Goal: Task Accomplishment & Management: Use online tool/utility

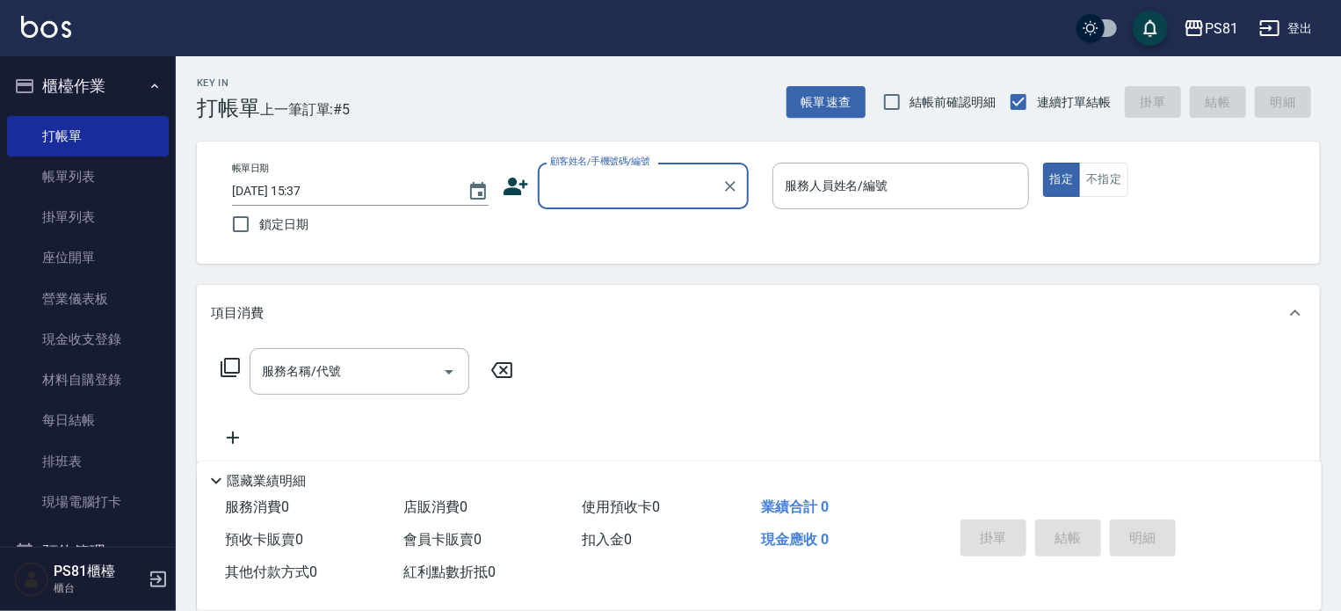
type input "ㄎ"
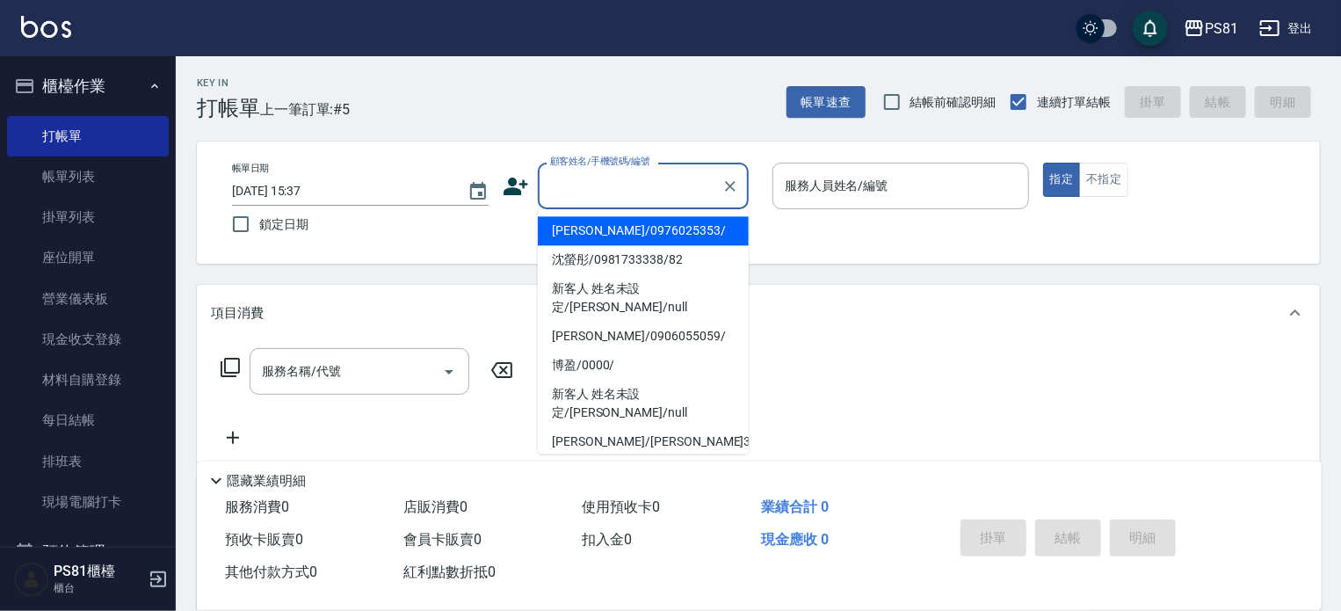
type input "ㄎ"
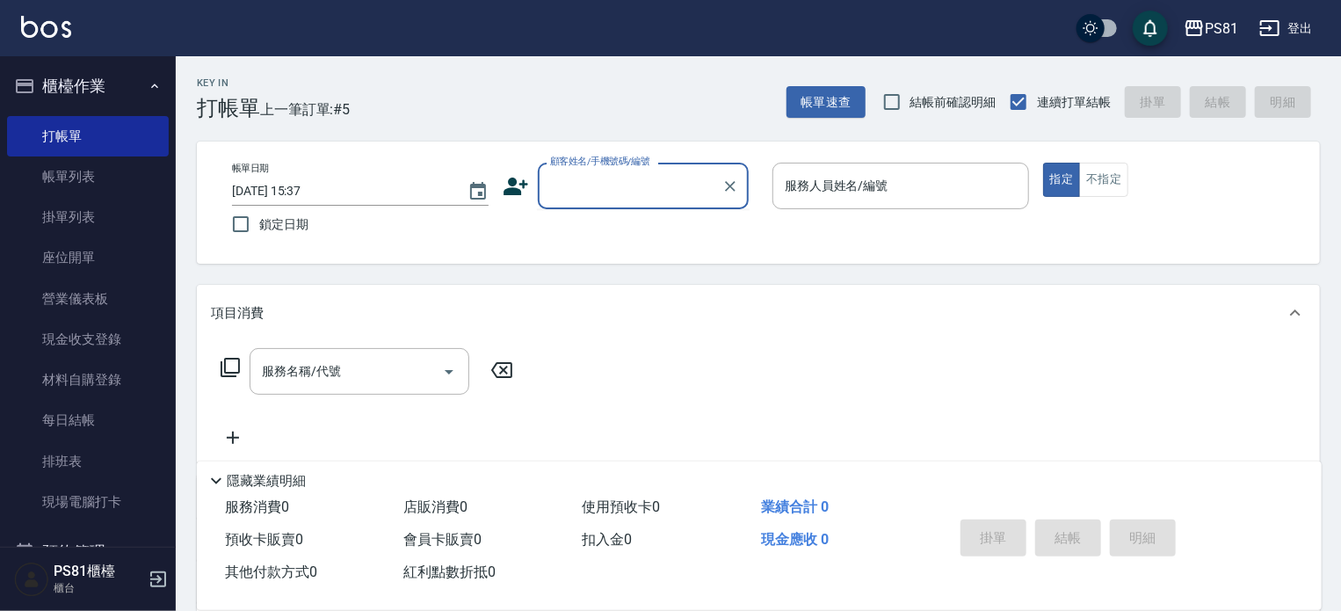
type input "ㄎ"
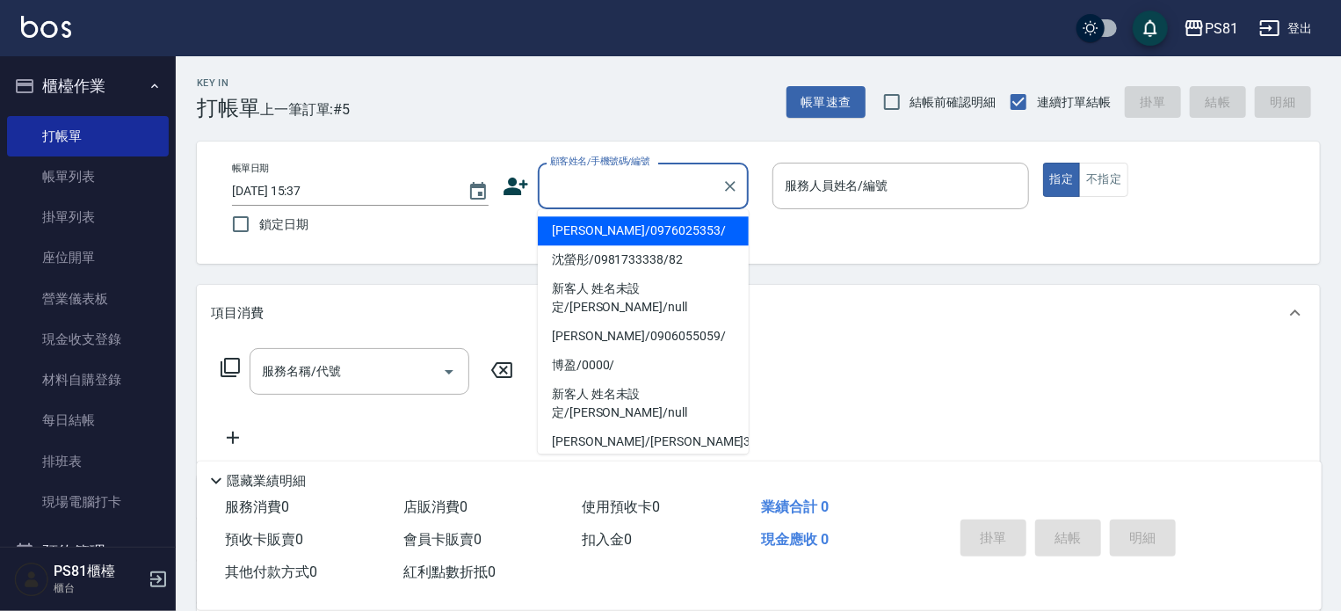
type input "ㄎ"
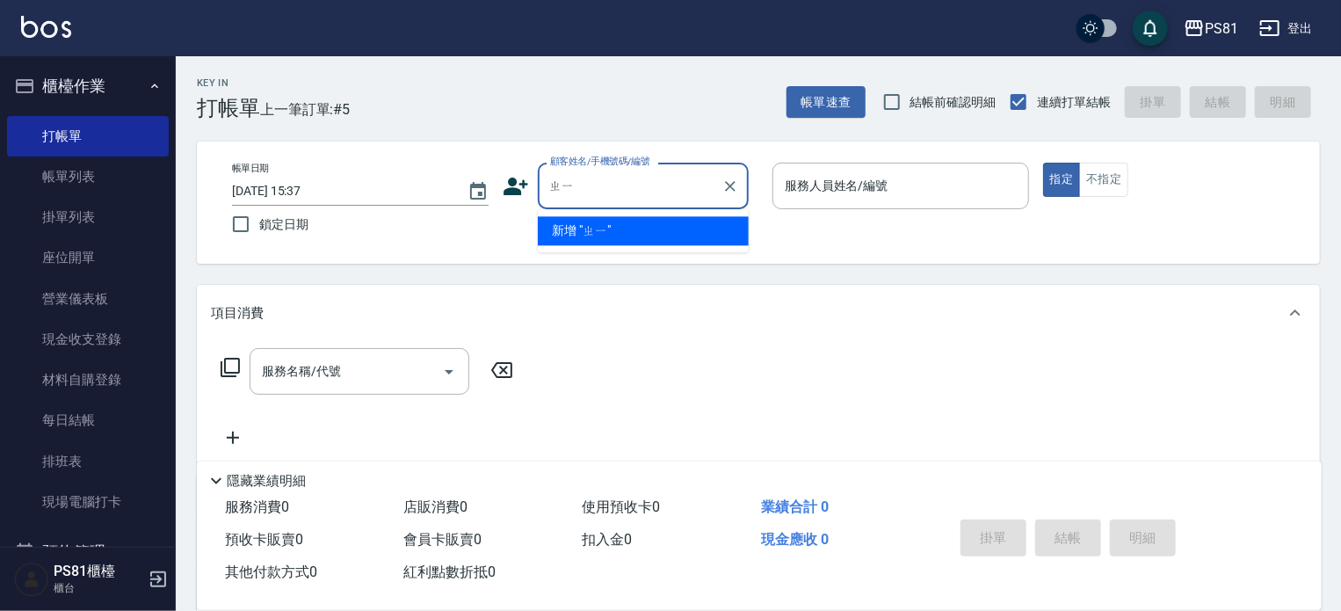
type input "ㄓ"
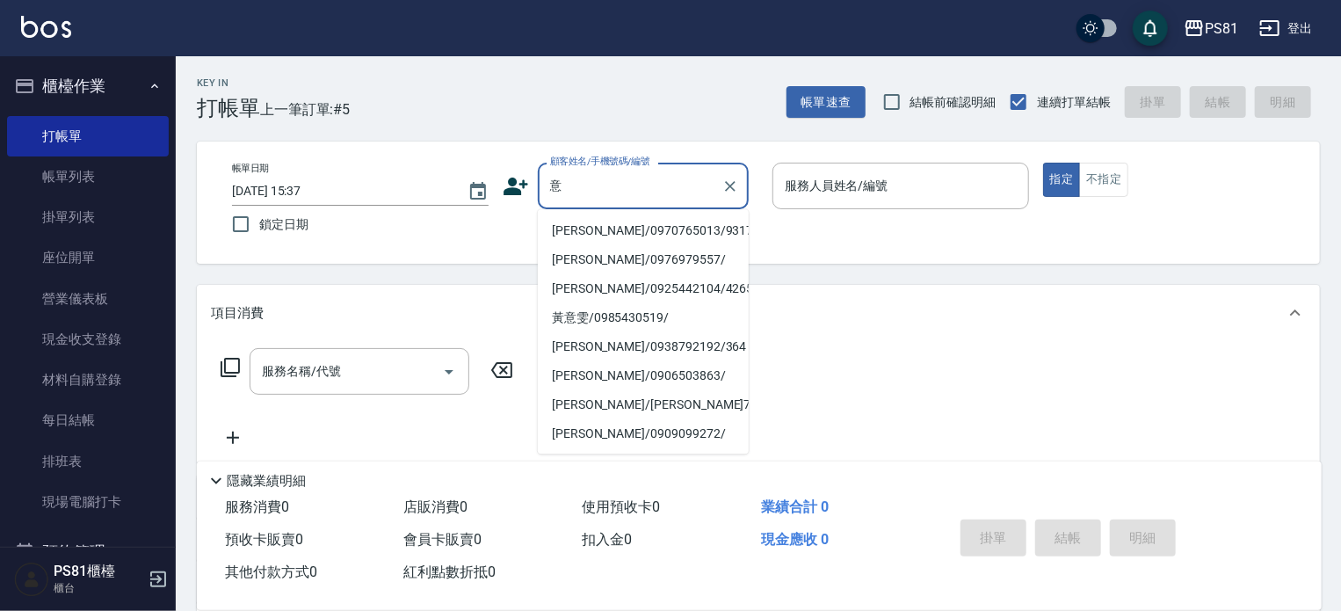
type input "憶"
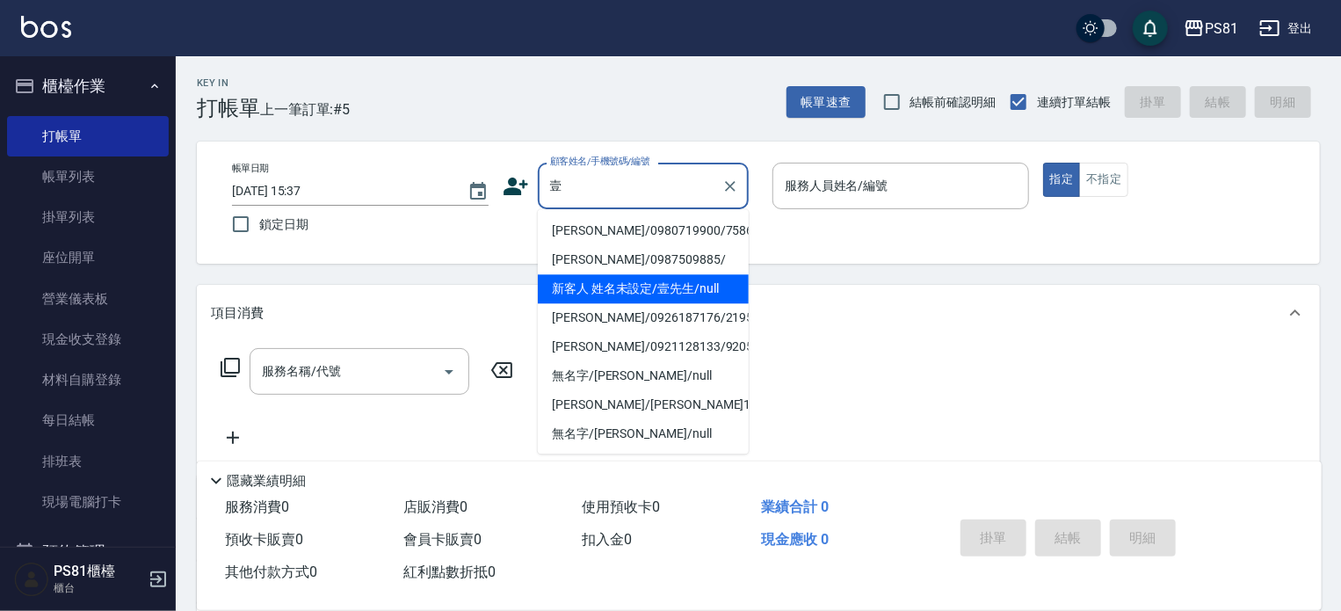
click at [715, 289] on li "新客人 姓名未設定/壹先生/null" at bounding box center [643, 288] width 211 height 29
type input "新客人 姓名未設定/壹先生/null"
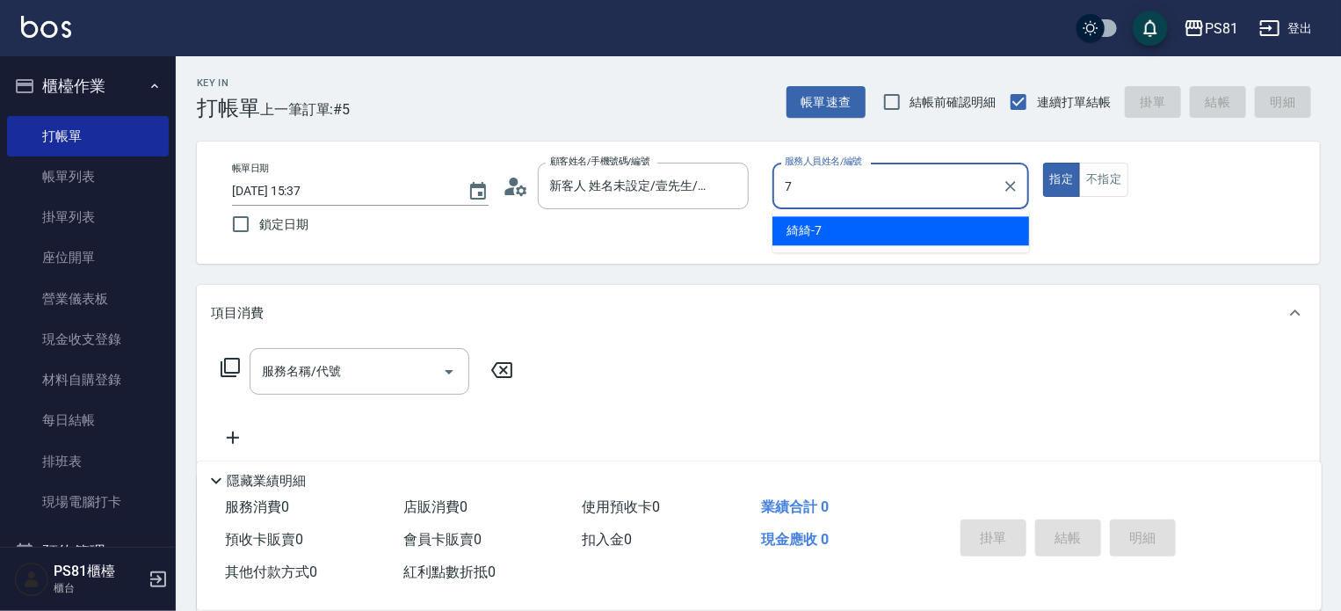
click at [827, 231] on div "綺綺 -7" at bounding box center [900, 230] width 257 height 29
type input "綺綺-7"
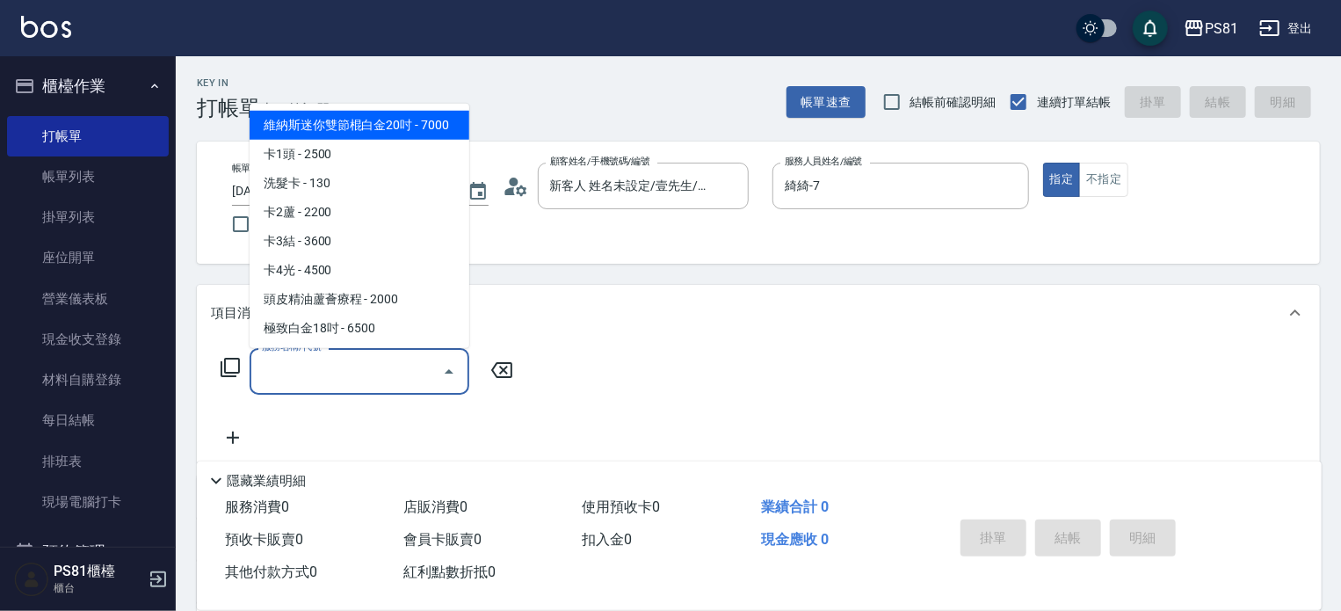
click at [280, 370] on input "服務名稱/代號" at bounding box center [345, 371] width 177 height 31
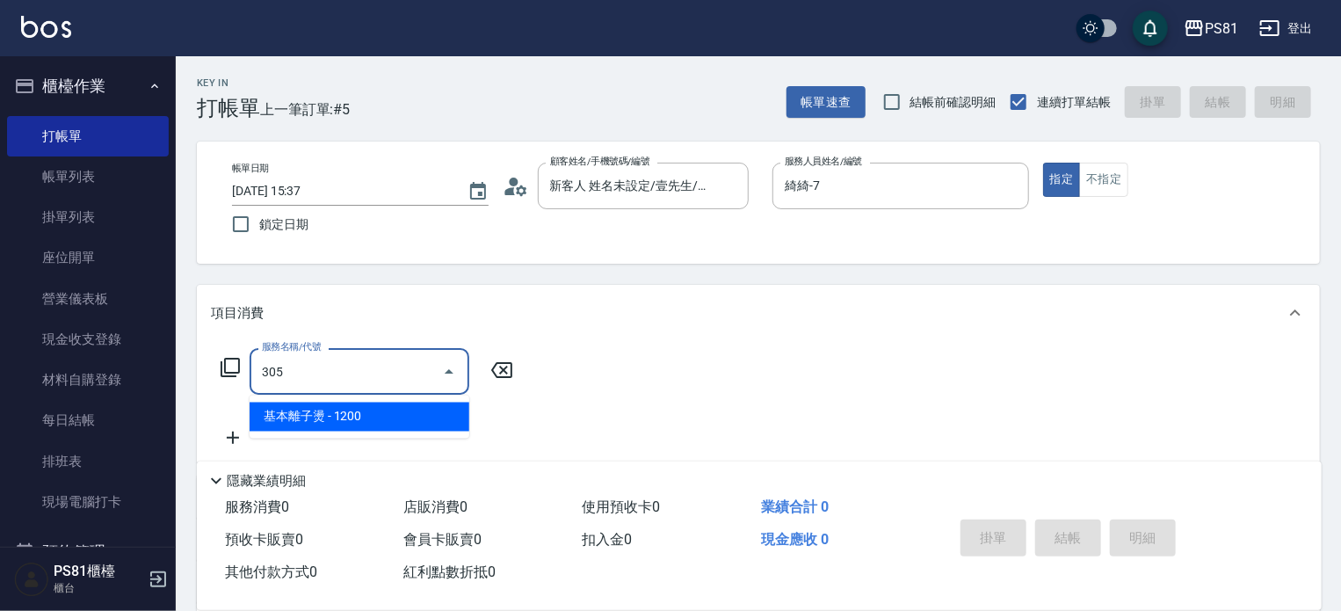
click at [320, 417] on span "基本離子燙 - 1200" at bounding box center [359, 416] width 220 height 29
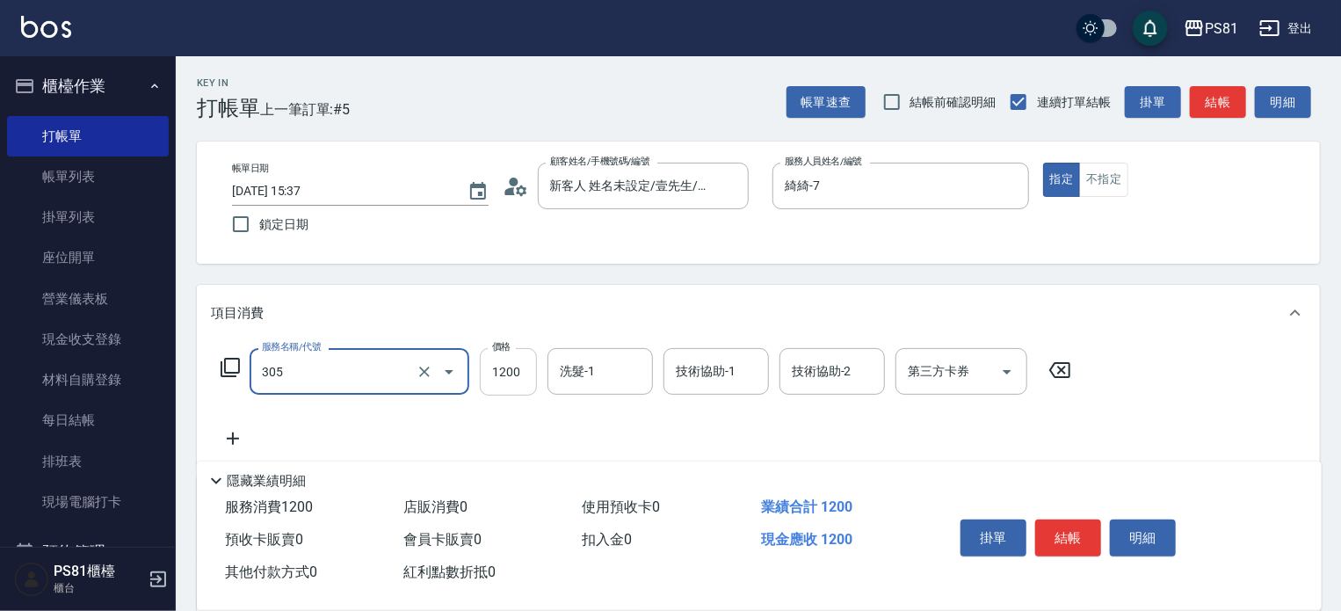
type input "基本離子燙(305)"
click at [502, 387] on input "1200" at bounding box center [508, 371] width 57 height 47
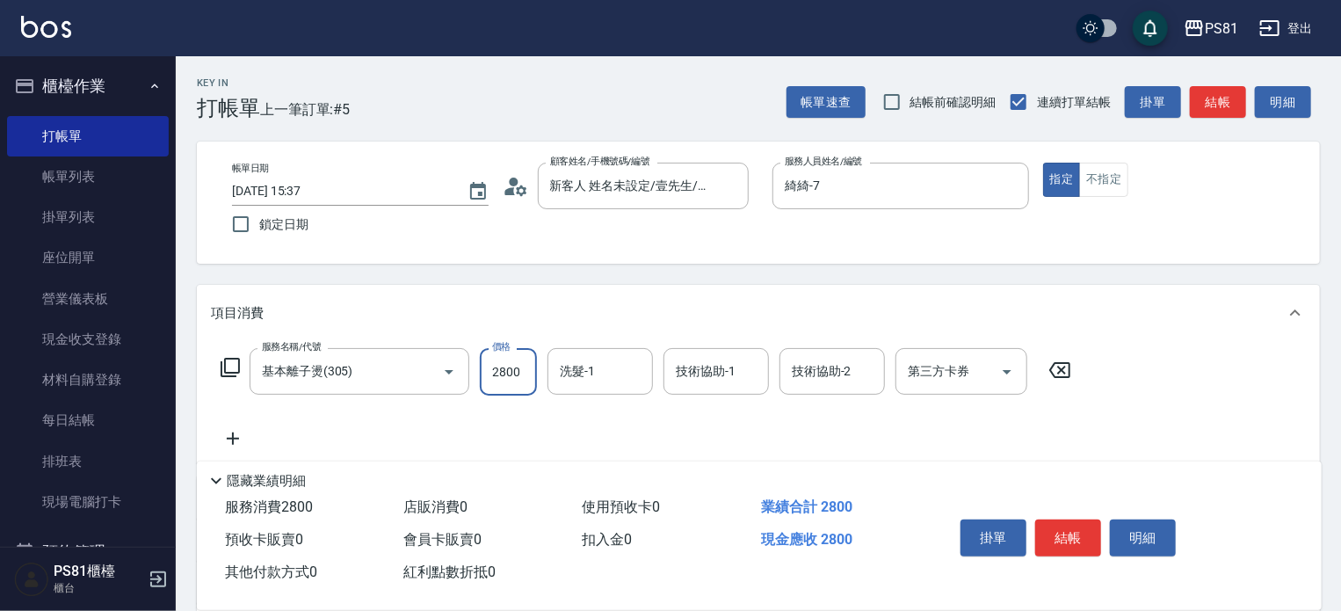
click at [517, 372] on input "2800" at bounding box center [508, 371] width 57 height 47
type input "2800"
click at [1073, 525] on button "結帳" at bounding box center [1068, 537] width 66 height 37
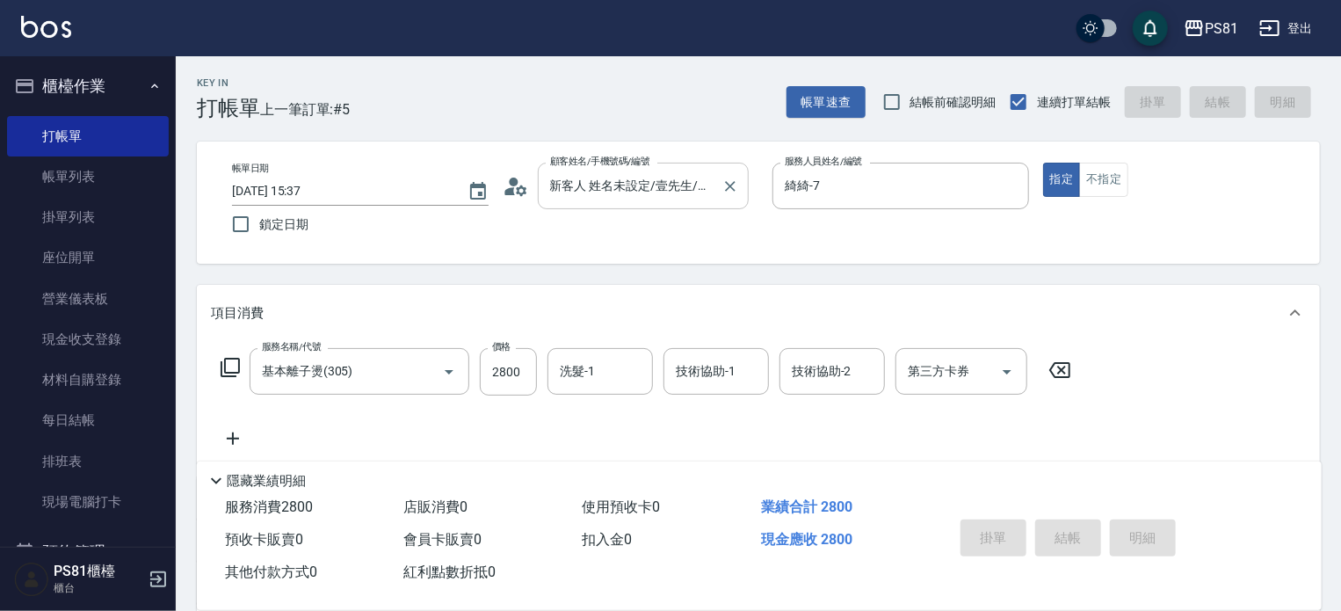
type input "[DATE] 16:15"
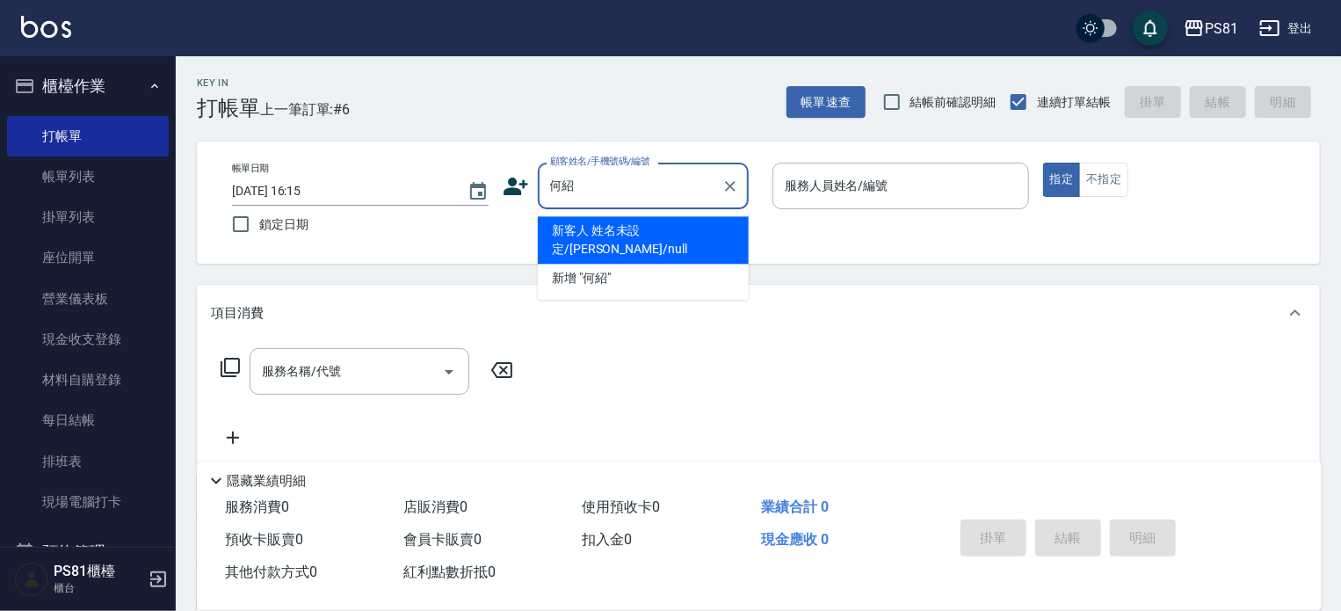
click at [686, 231] on li "新客人 姓名未設定/[PERSON_NAME]/null" at bounding box center [643, 239] width 211 height 47
type input "新客人 姓名未設定/[PERSON_NAME]/null"
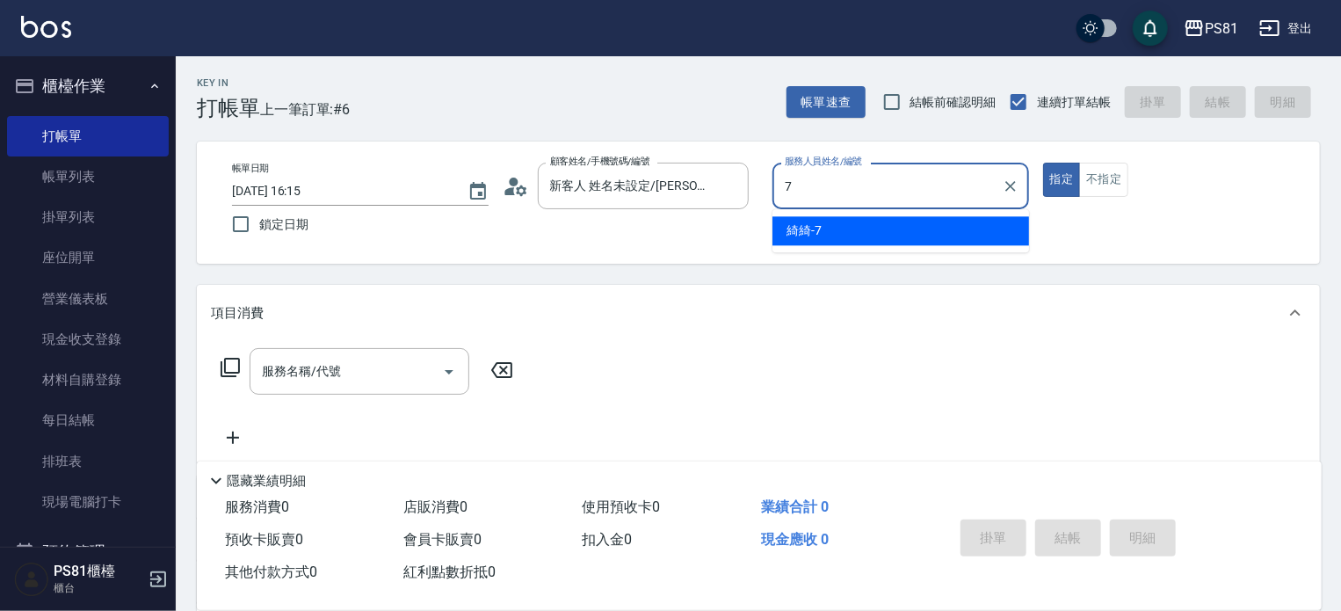
click at [804, 235] on span "綺綺 -7" at bounding box center [803, 230] width 35 height 18
type input "綺綺-7"
click at [379, 371] on input "服務名稱/代號" at bounding box center [345, 371] width 177 height 31
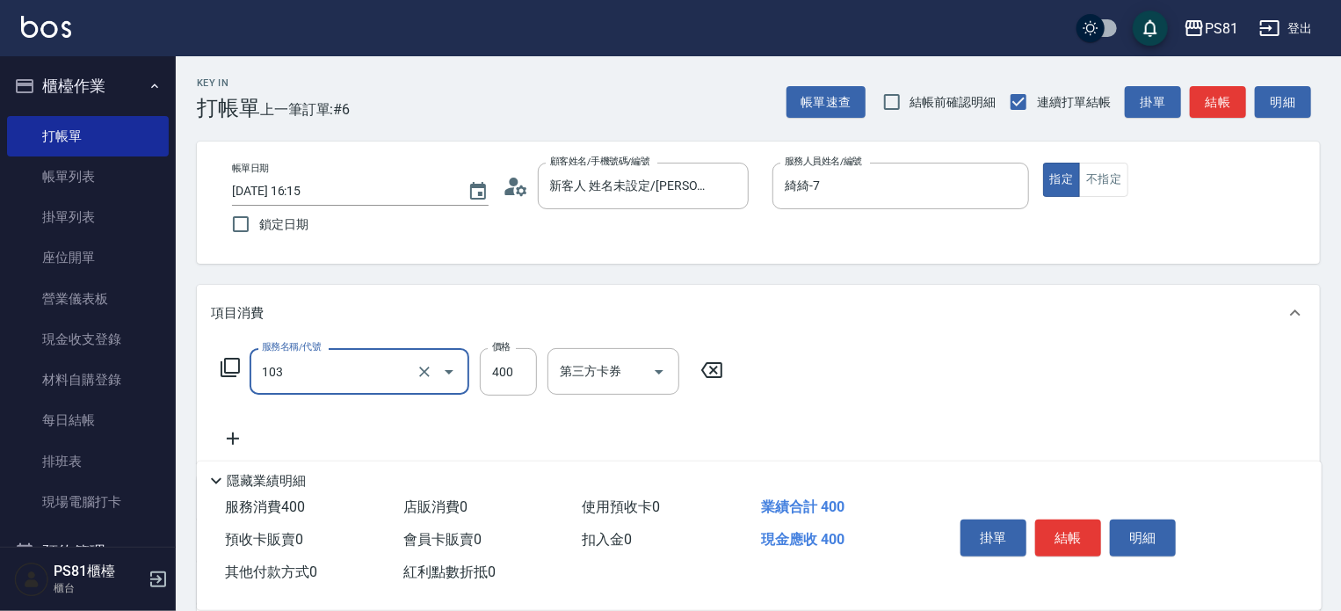
type input "C級洗剪400(103)"
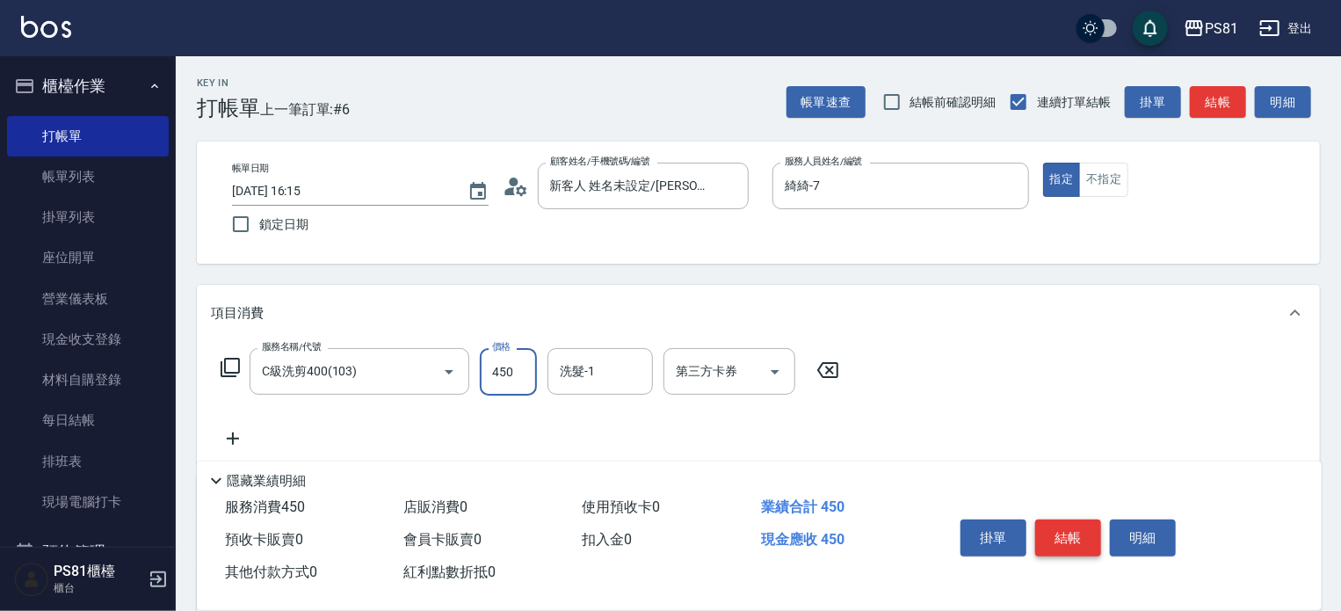
type input "450"
click at [1042, 529] on button "結帳" at bounding box center [1068, 537] width 66 height 37
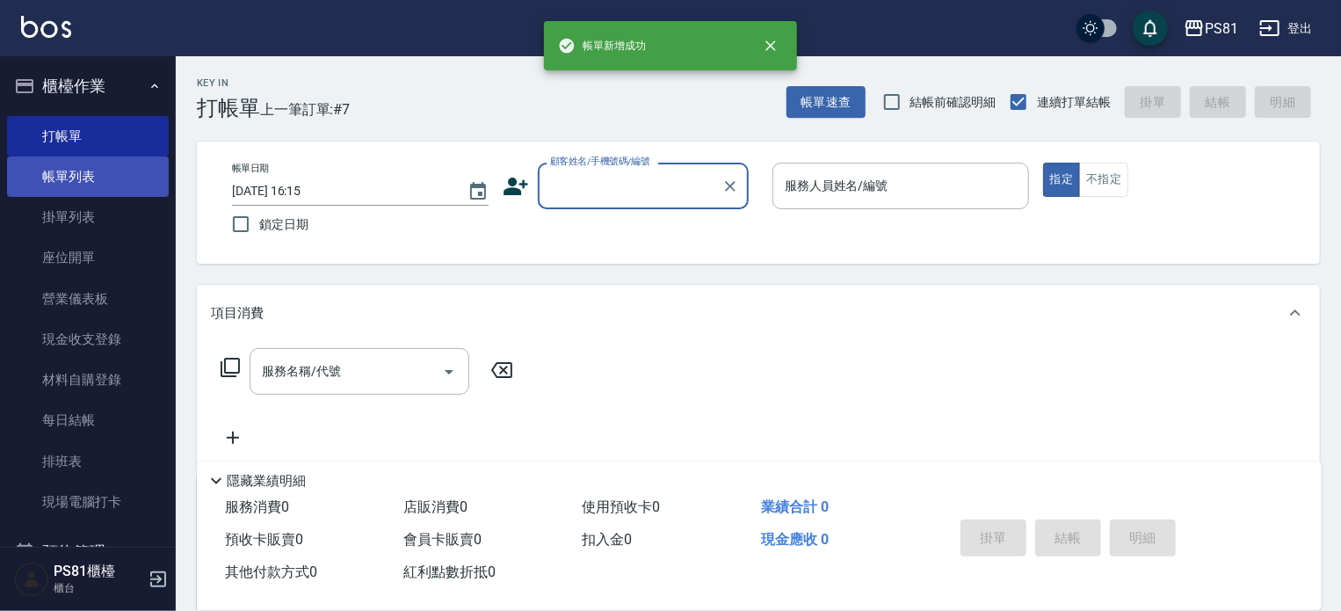
drag, startPoint x: 86, startPoint y: 192, endPoint x: 98, endPoint y: 185, distance: 13.7
click at [86, 192] on link "帳單列表" at bounding box center [88, 176] width 162 height 40
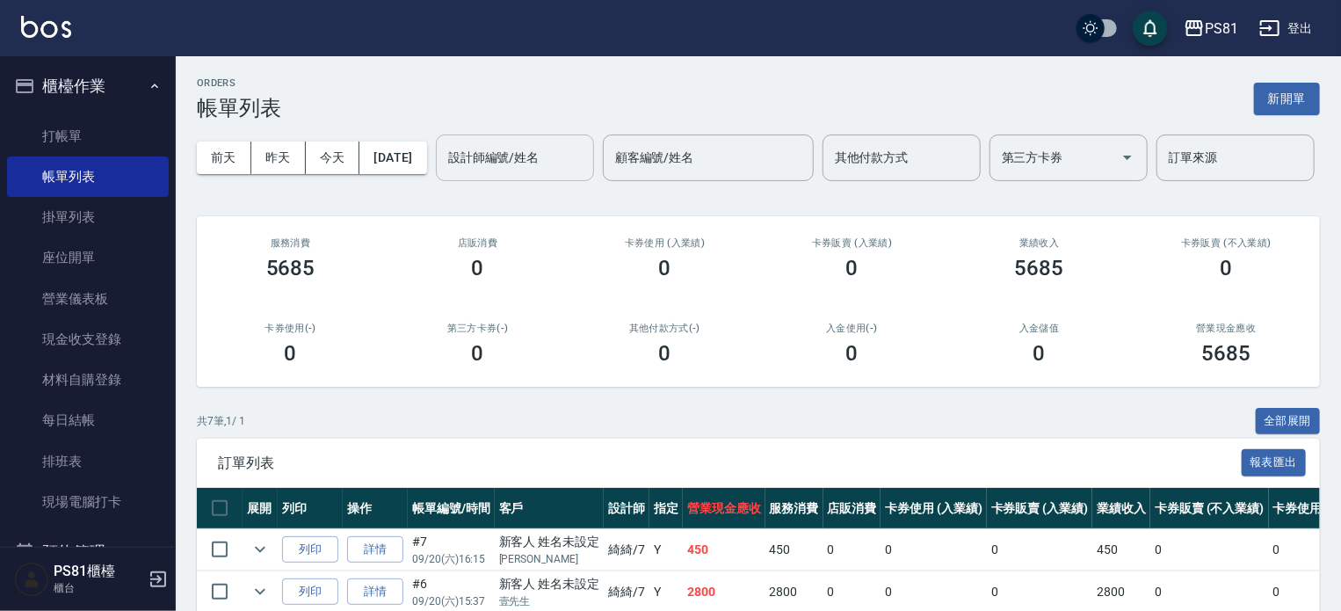
click at [436, 181] on div "設計師編號/姓名" at bounding box center [515, 157] width 158 height 47
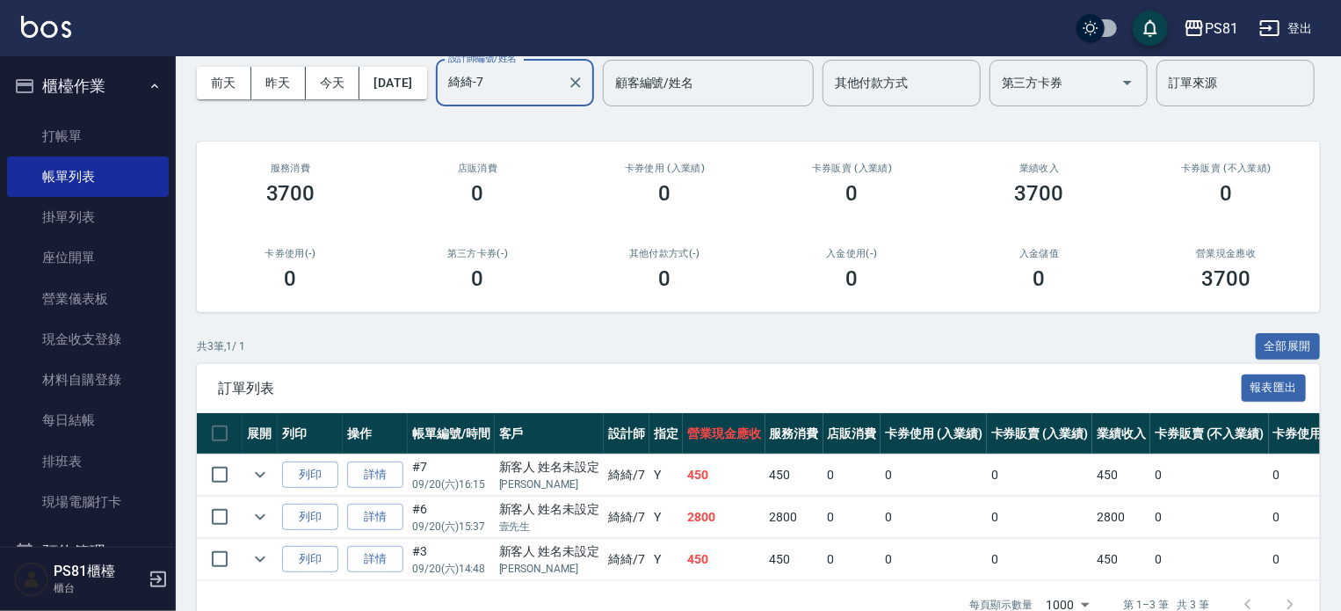
scroll to position [180, 0]
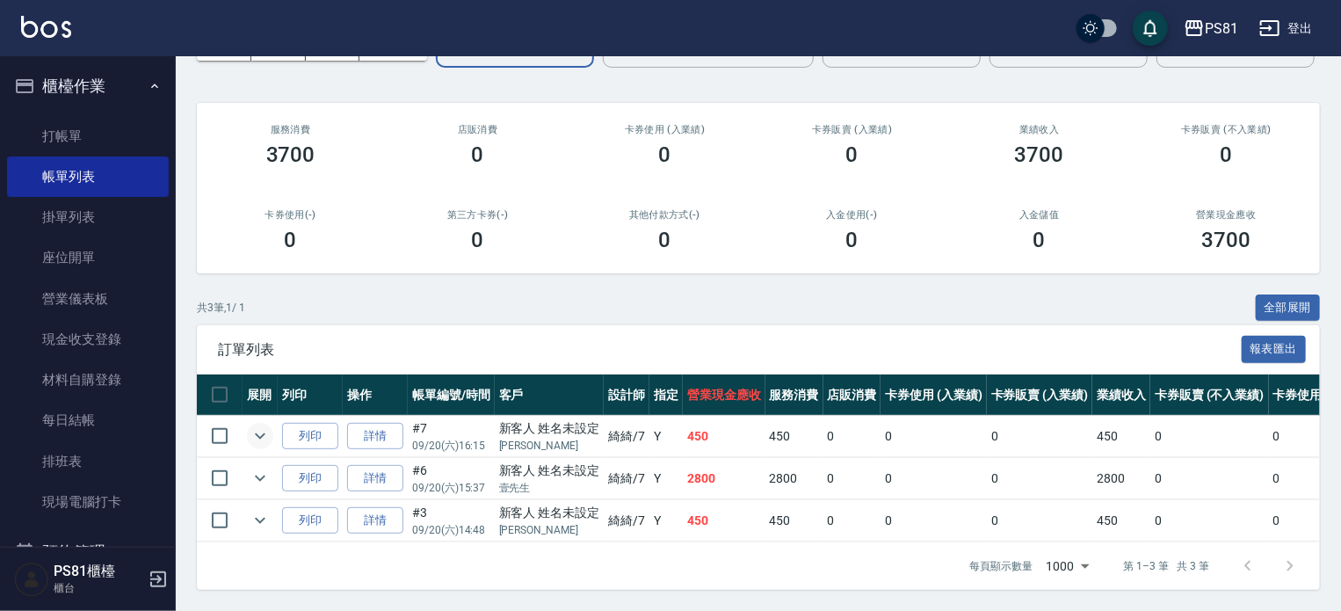
type input "綺綺-7"
click at [264, 428] on icon "expand row" at bounding box center [259, 435] width 21 height 21
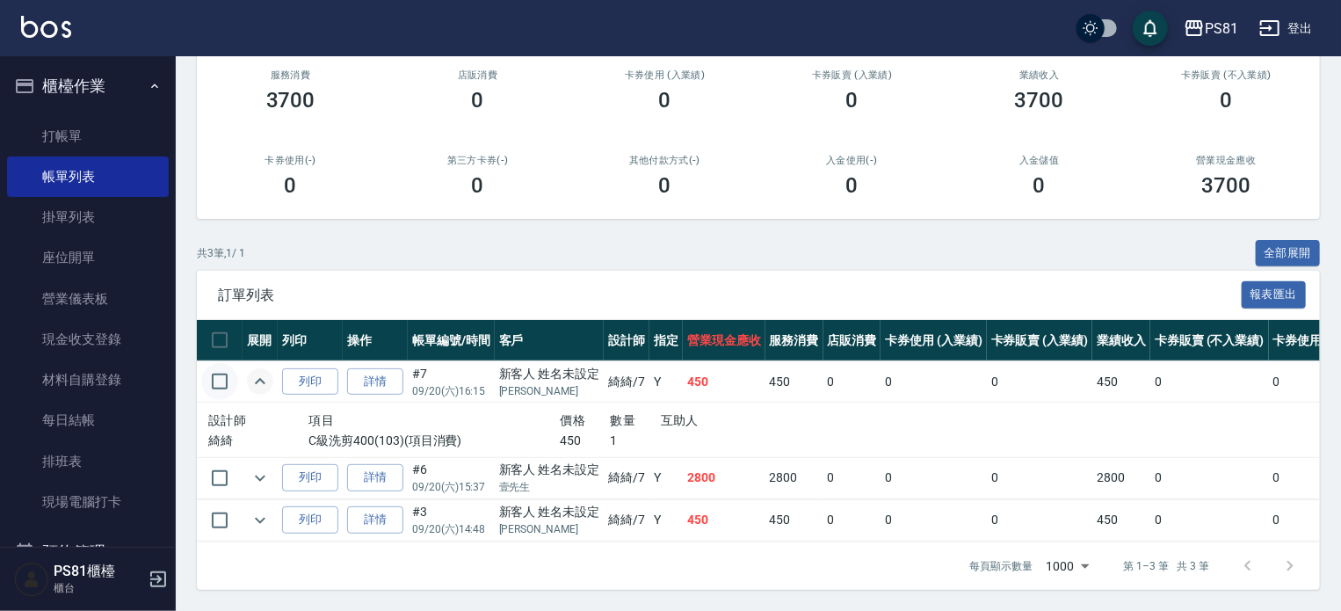
click at [220, 400] on input "checkbox" at bounding box center [219, 381] width 37 height 37
checkbox input "true"
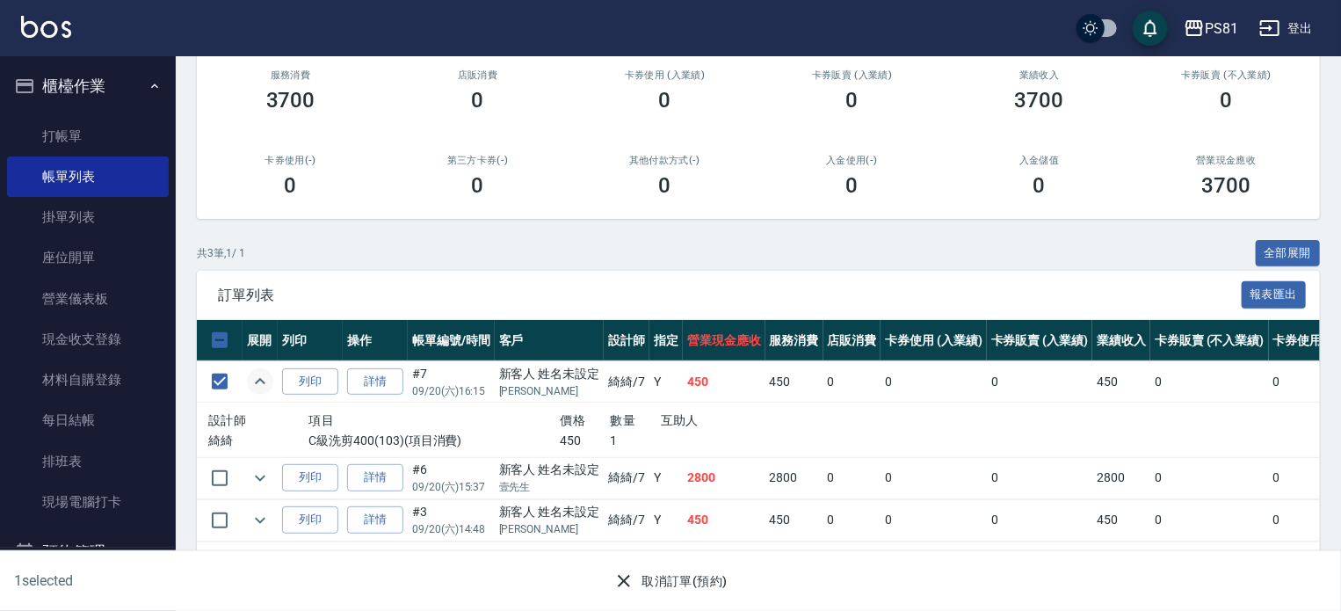
click at [687, 591] on button "取消訂單(預約)" at bounding box center [669, 581] width 127 height 33
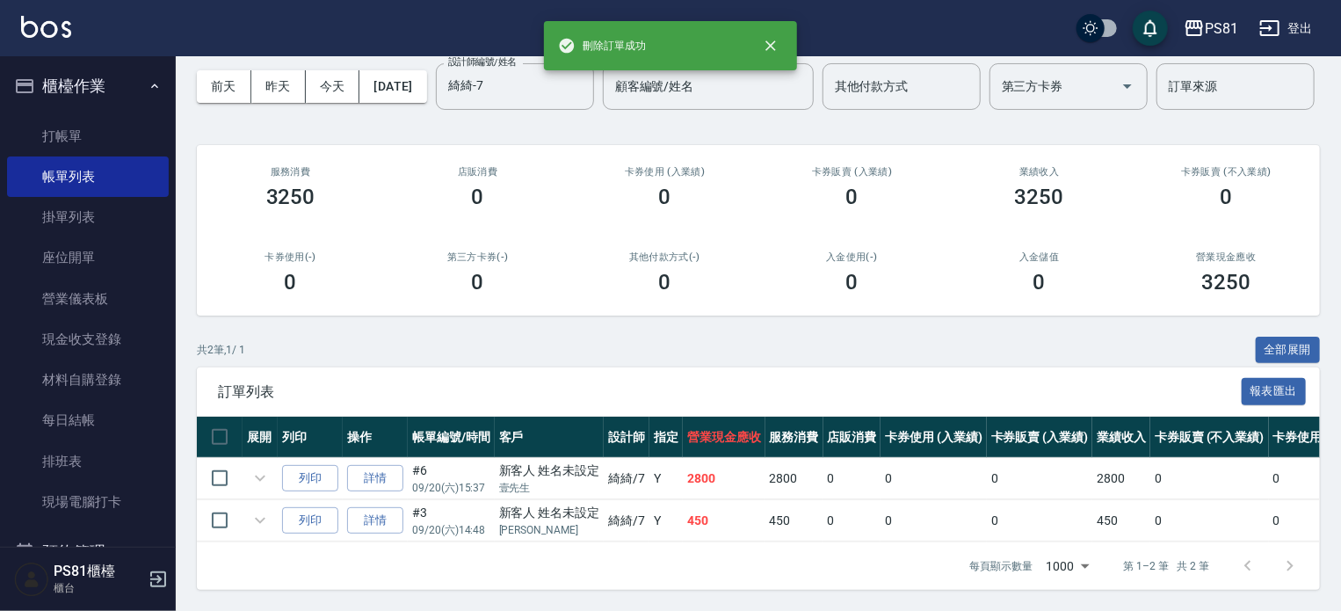
scroll to position [0, 0]
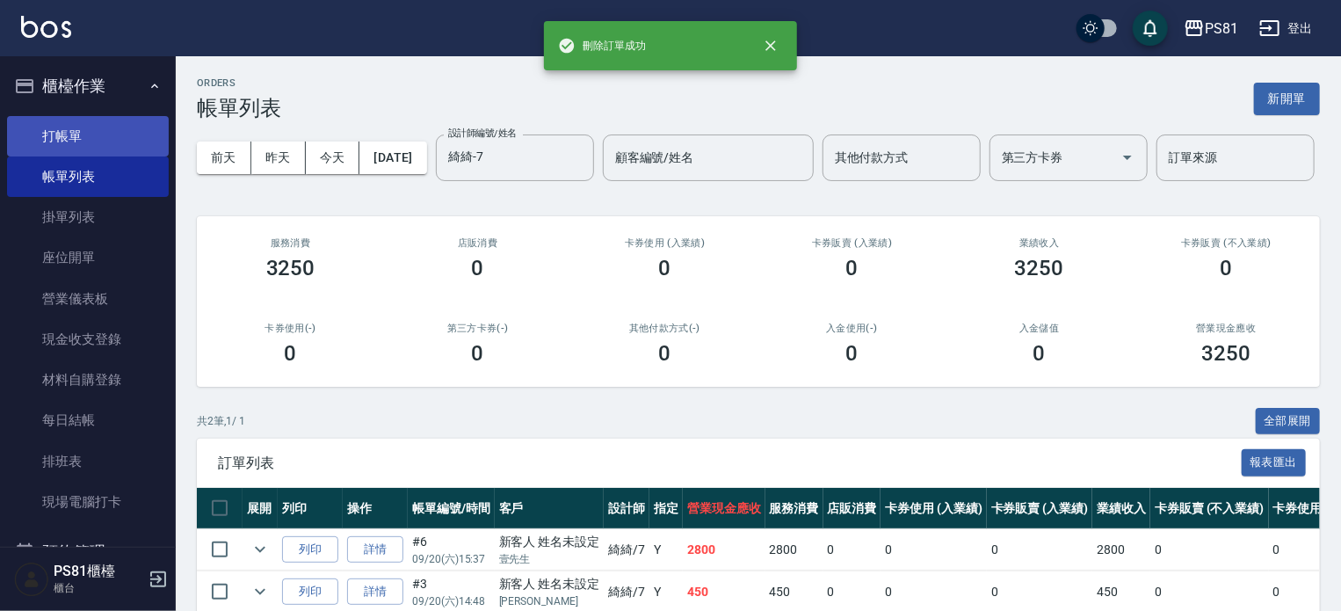
click at [79, 129] on link "打帳單" at bounding box center [88, 136] width 162 height 40
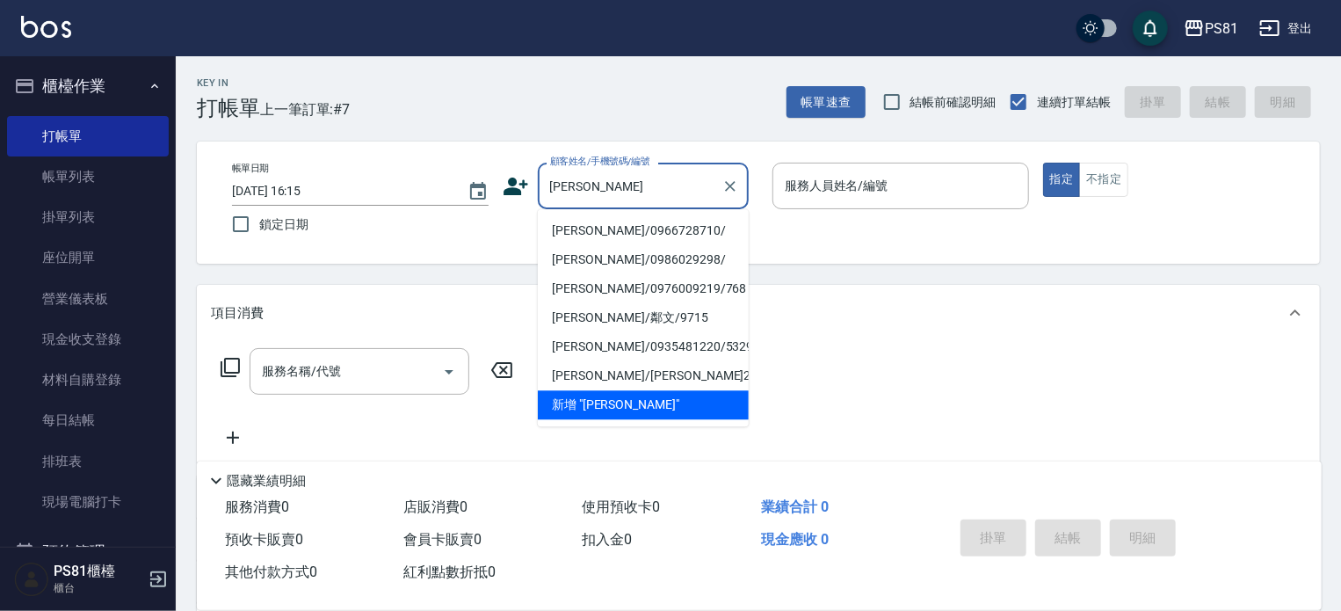
click at [656, 235] on li "[PERSON_NAME]/0966728710/" at bounding box center [643, 230] width 211 height 29
type input "[PERSON_NAME]/0966728710/"
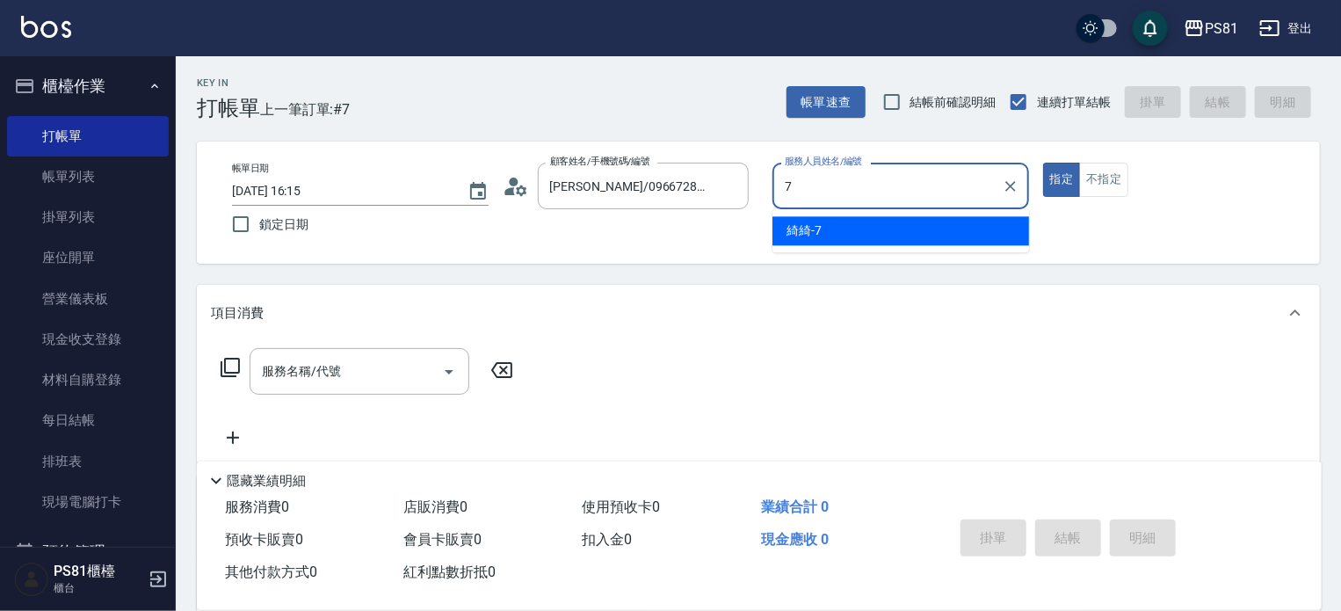
click at [811, 228] on span "綺綺 -7" at bounding box center [803, 230] width 35 height 18
type input "綺綺-7"
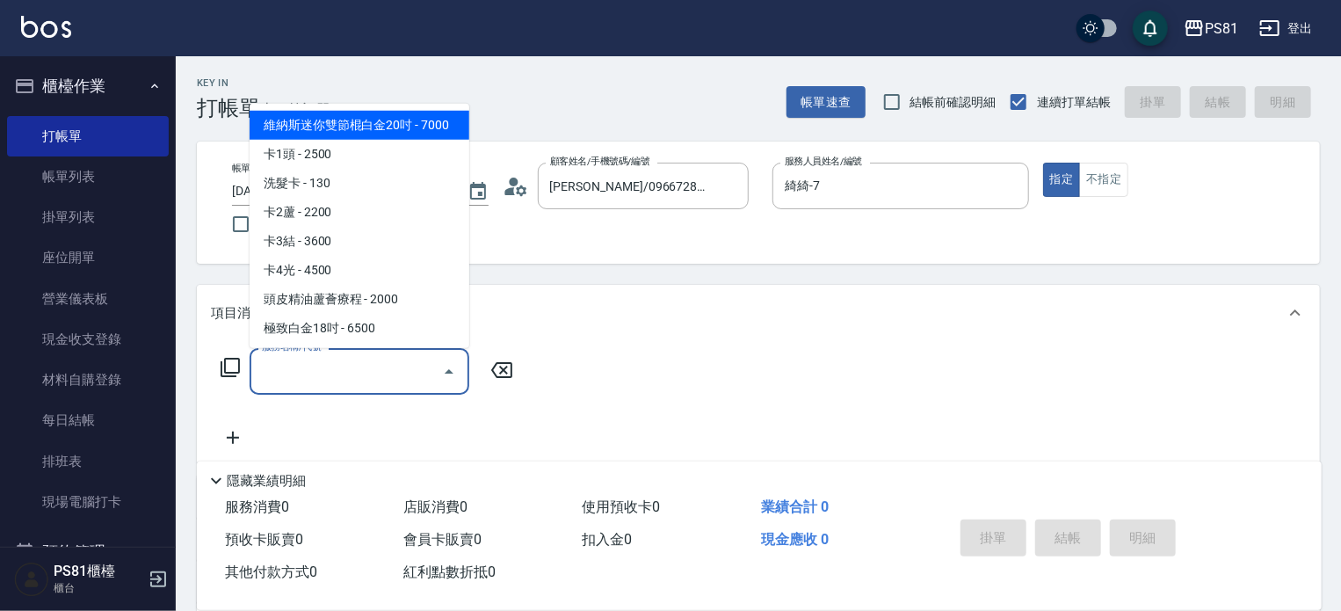
click at [386, 358] on input "服務名稱/代號" at bounding box center [345, 371] width 177 height 31
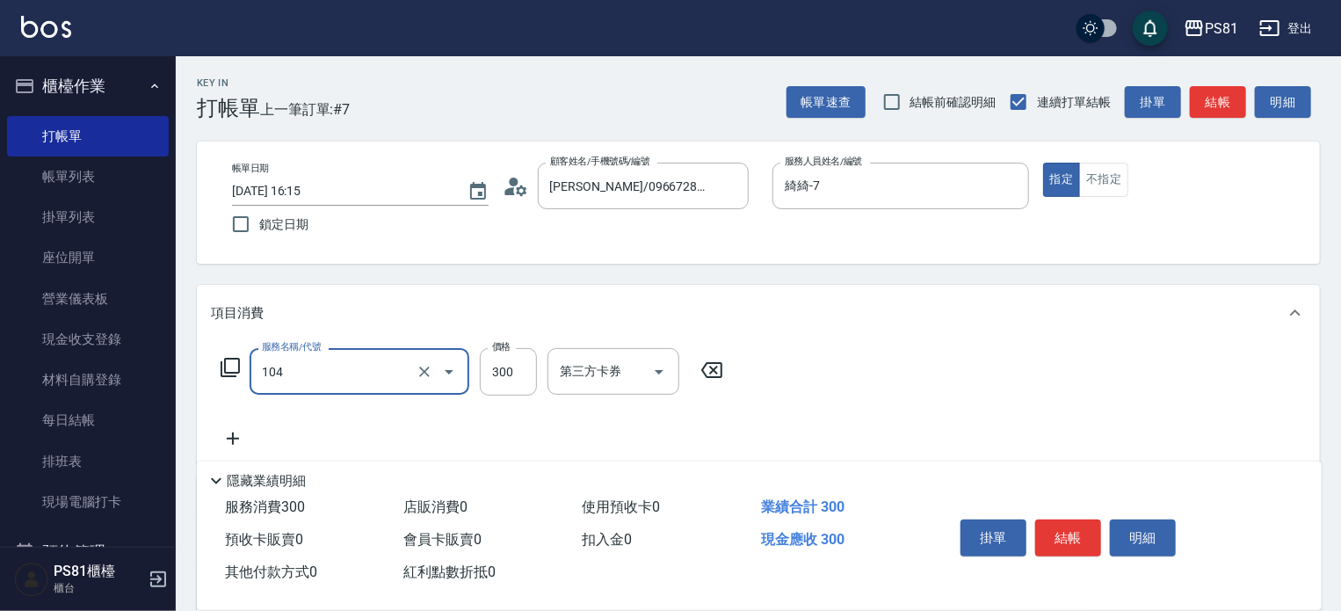
type input "C級單剪300(104)"
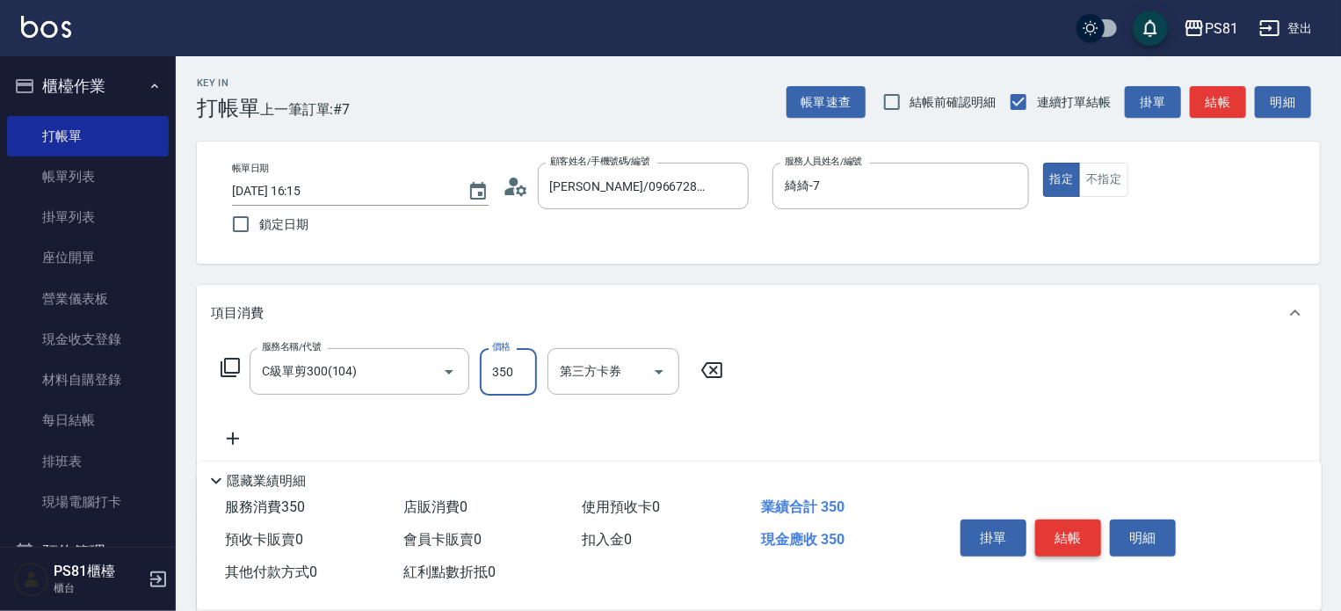
type input "350"
drag, startPoint x: 1066, startPoint y: 537, endPoint x: 1051, endPoint y: 541, distance: 16.4
click at [1059, 538] on button "結帳" at bounding box center [1068, 537] width 66 height 37
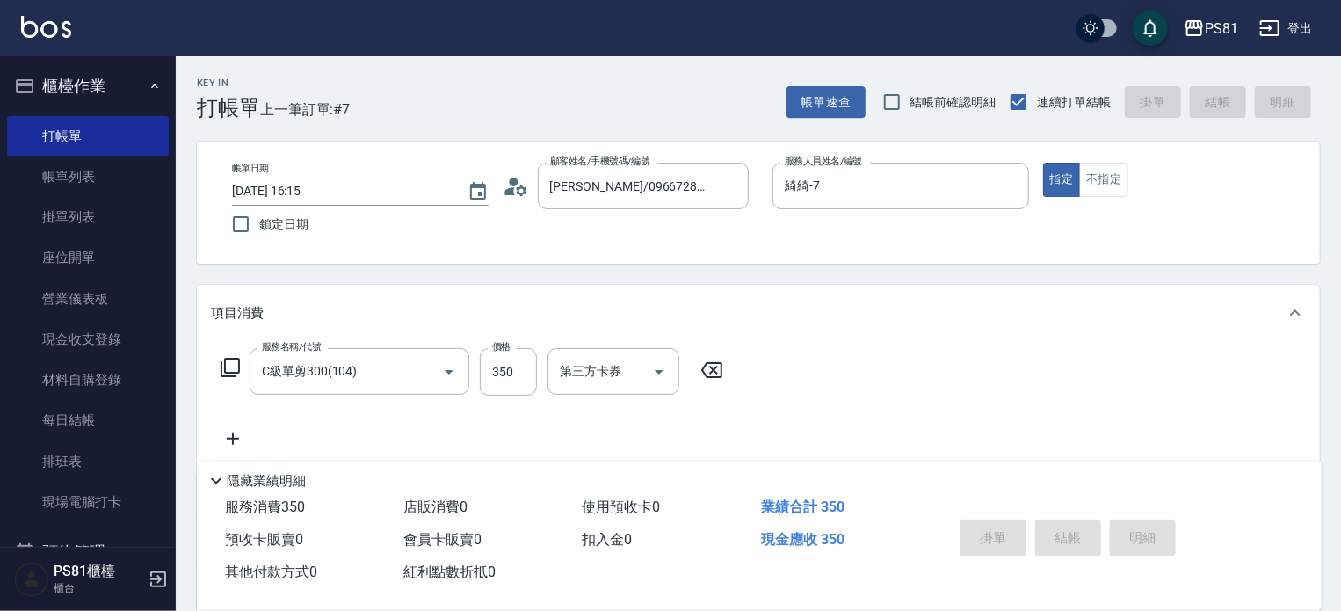
type input "[DATE] 16:16"
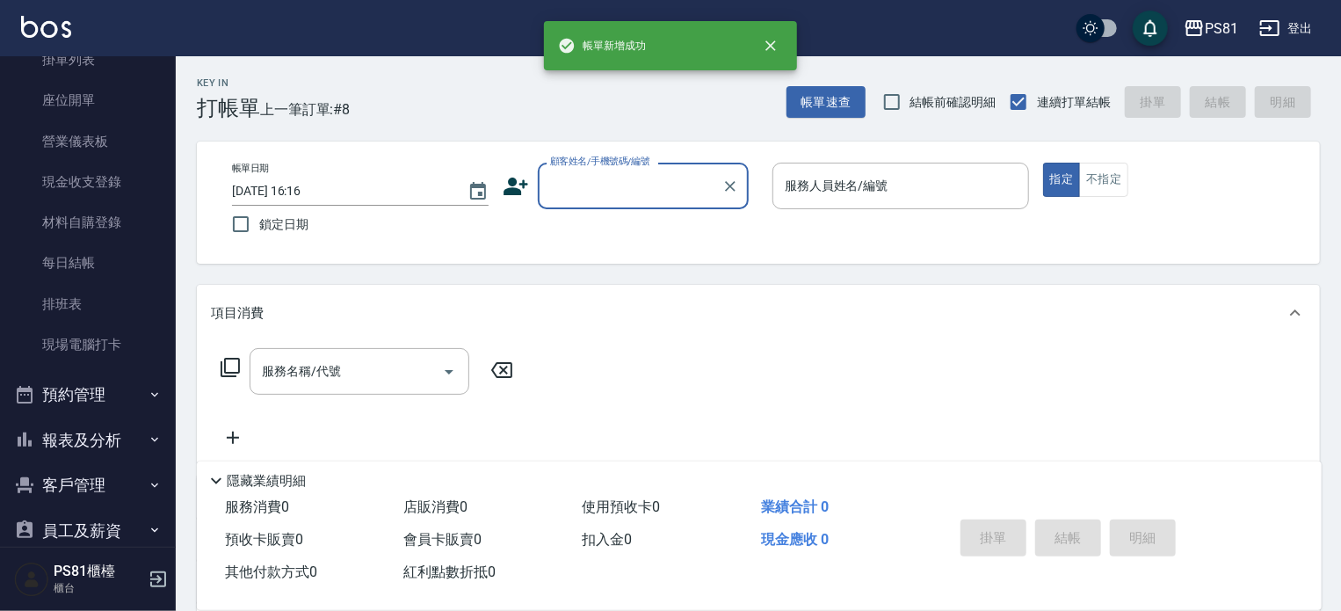
scroll to position [274, 0]
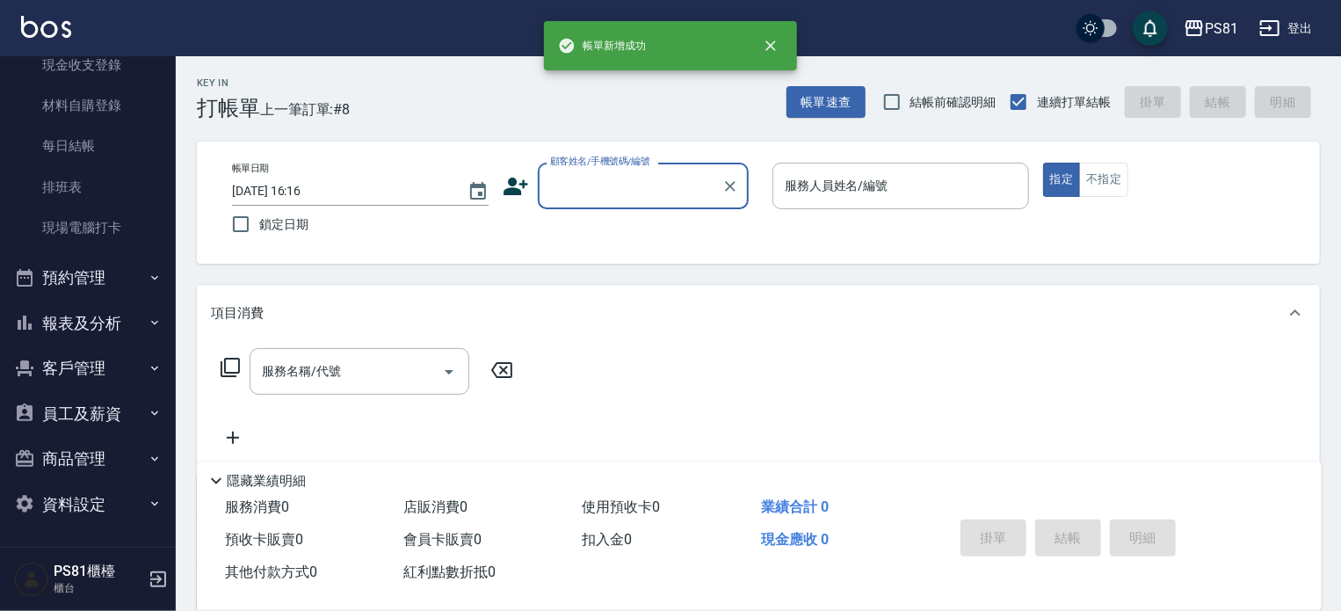
click at [98, 322] on button "報表及分析" at bounding box center [88, 323] width 162 height 46
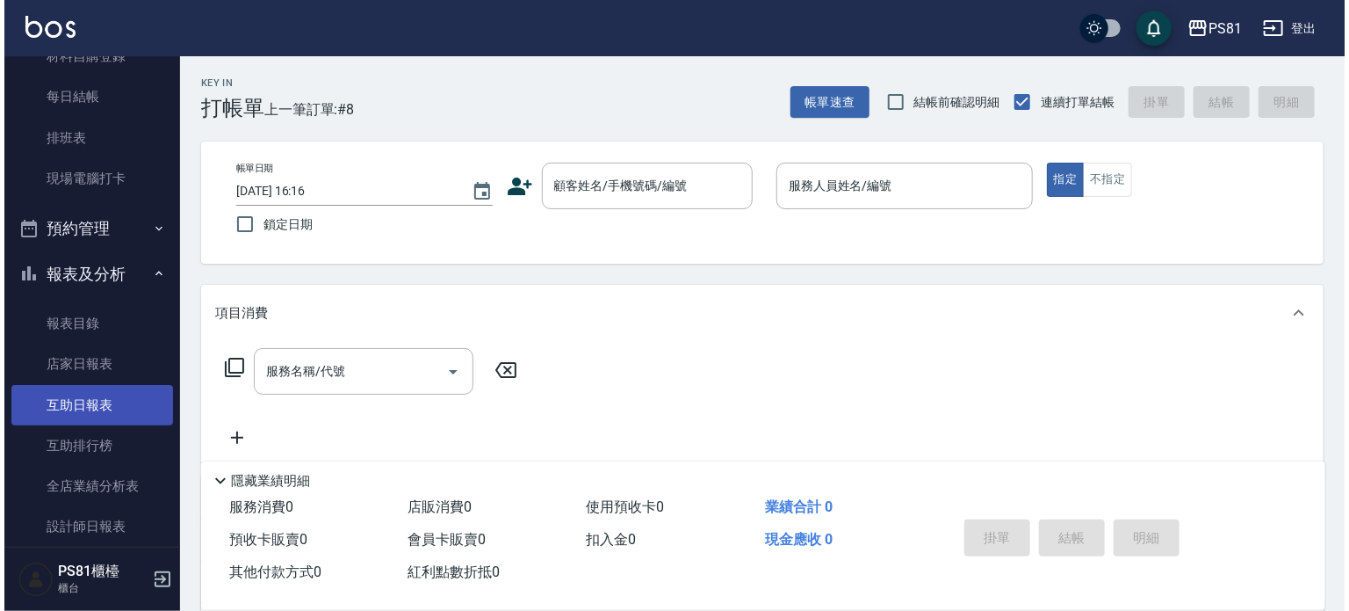
scroll to position [362, 0]
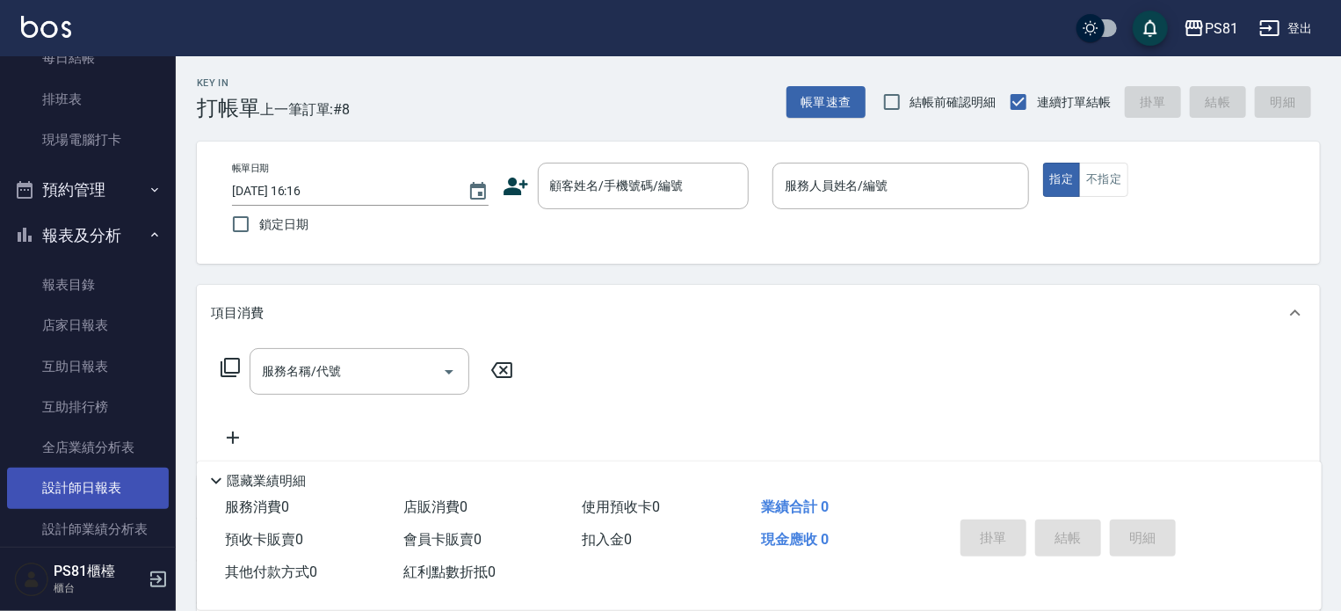
click at [130, 481] on link "設計師日報表" at bounding box center [88, 487] width 162 height 40
